Goal: Task Accomplishment & Management: Use online tool/utility

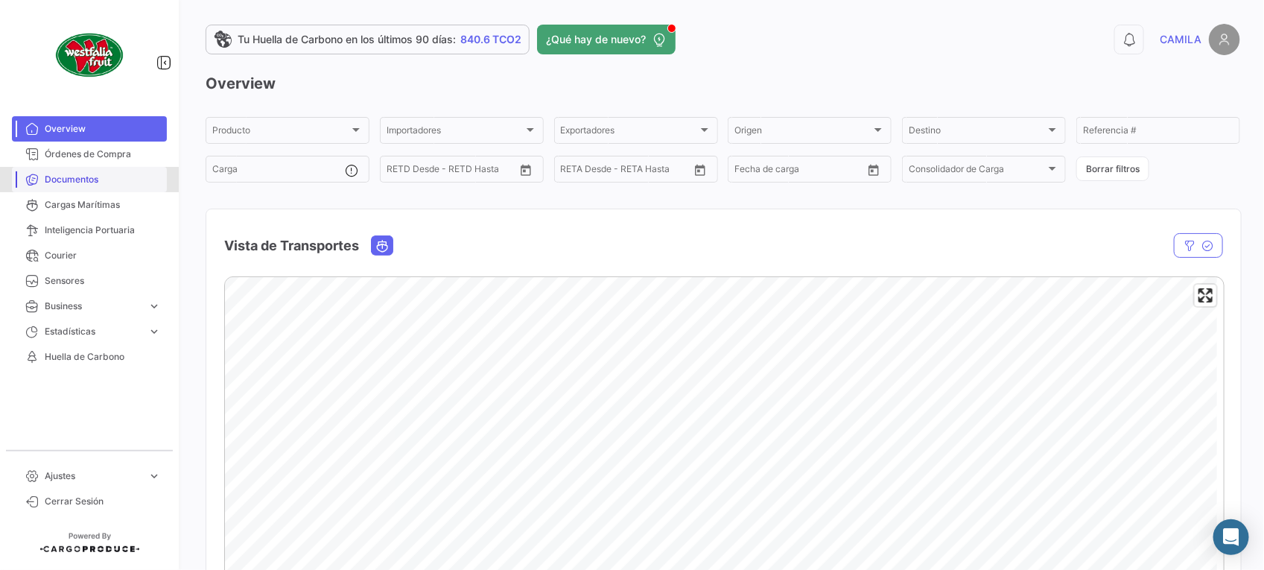
click at [94, 175] on span "Documentos" at bounding box center [103, 179] width 116 height 13
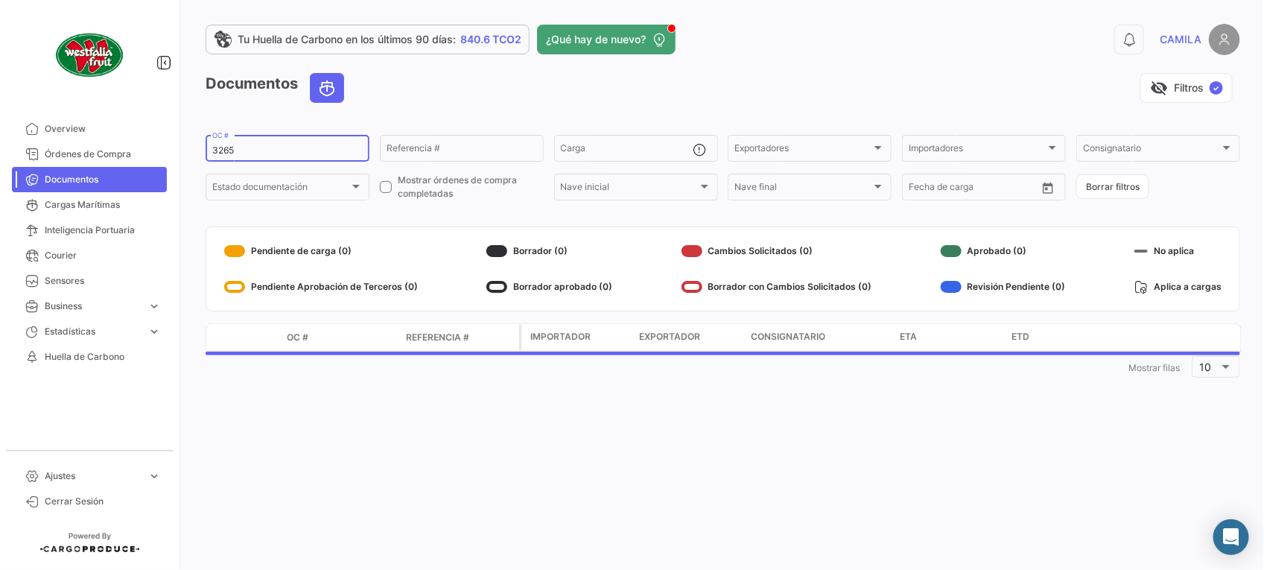
drag, startPoint x: 257, startPoint y: 147, endPoint x: 177, endPoint y: 147, distance: 79.7
click at [177, 147] on mat-sidenav-container "Overview Órdenes de Compra Documentos Cargas Marítimas Inteligencia Portuaria C…" at bounding box center [632, 285] width 1264 height 570
type input "3132"
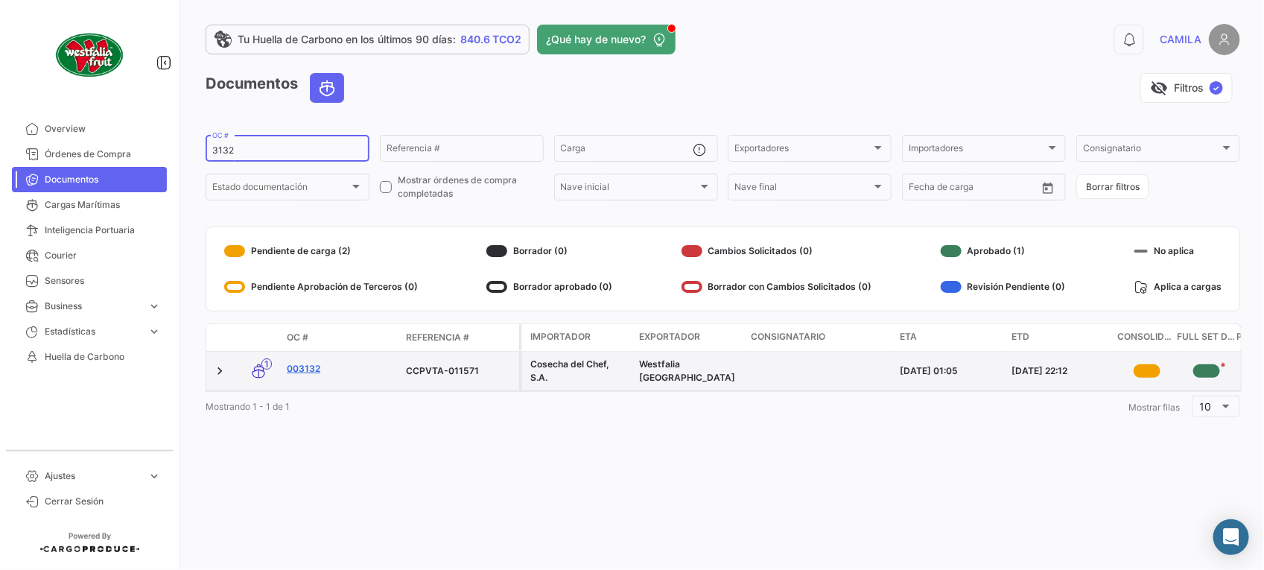
click at [308, 369] on link "003132" at bounding box center [340, 368] width 107 height 13
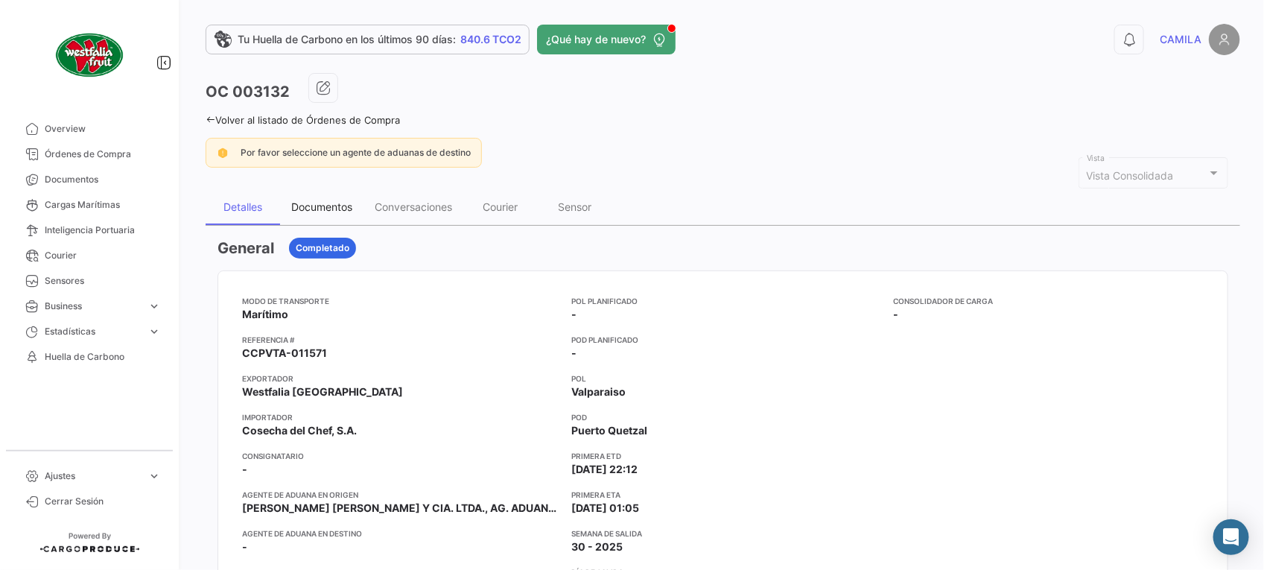
click at [337, 217] on div "Documentos" at bounding box center [321, 207] width 83 height 36
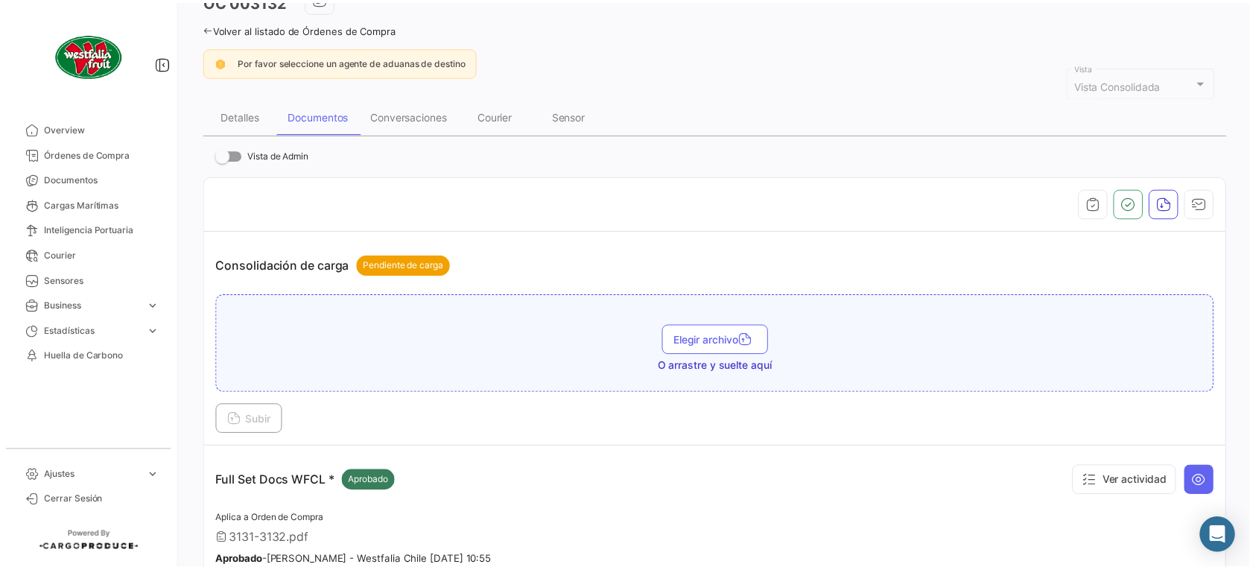
scroll to position [279, 0]
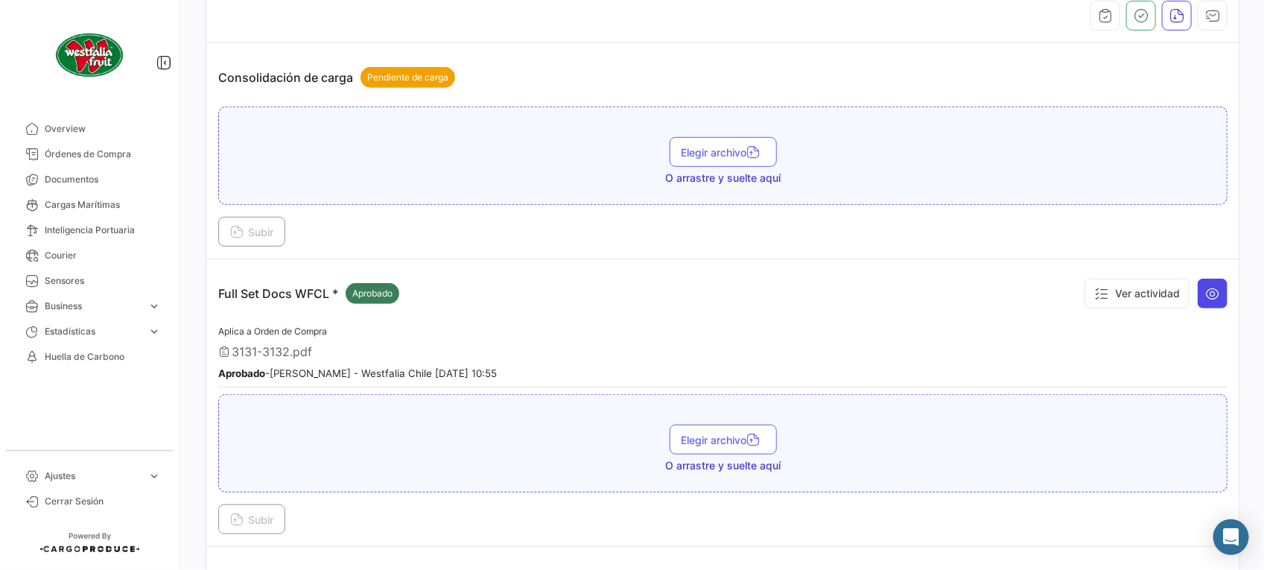
click at [1216, 290] on button at bounding box center [1213, 294] width 30 height 30
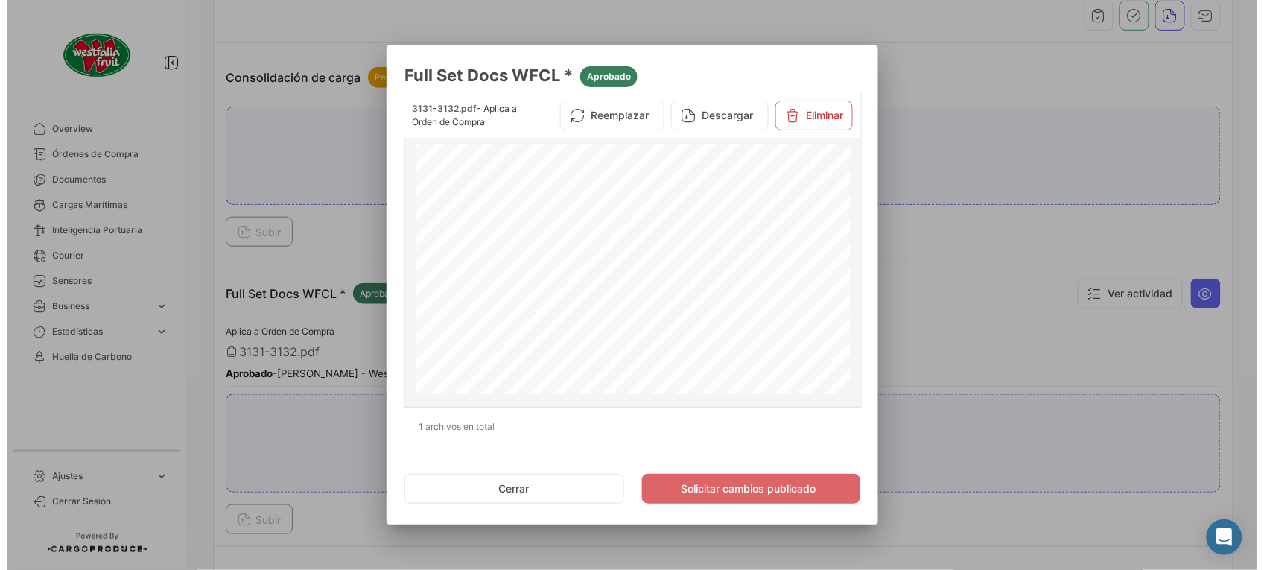
scroll to position [3770, 0]
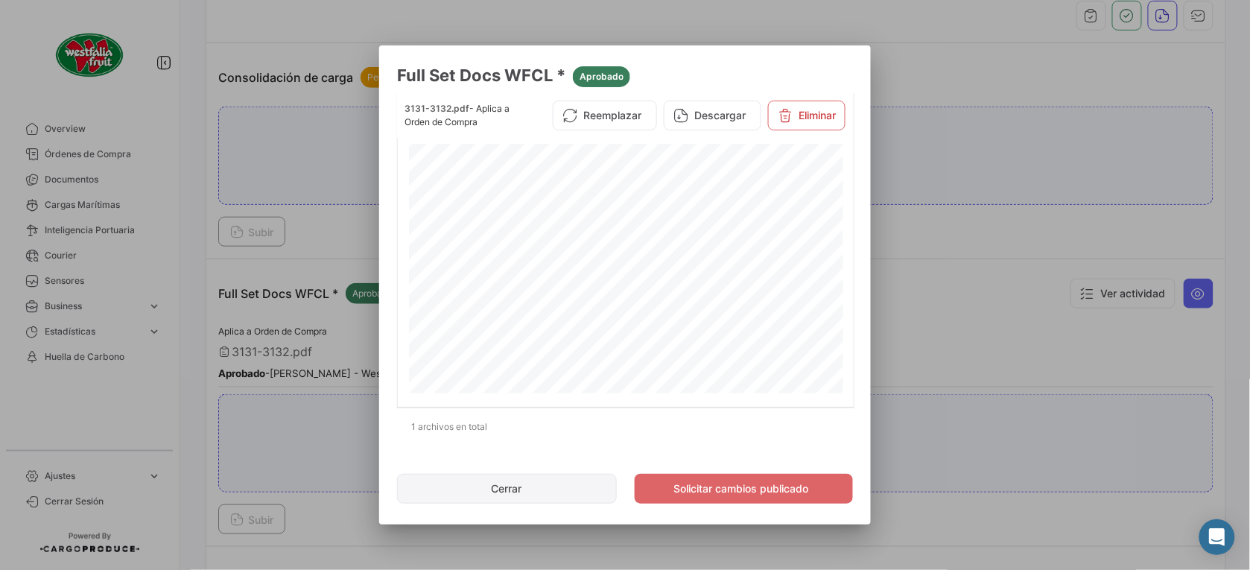
click at [527, 488] on button "Cerrar" at bounding box center [507, 489] width 220 height 30
